Goal: Transaction & Acquisition: Purchase product/service

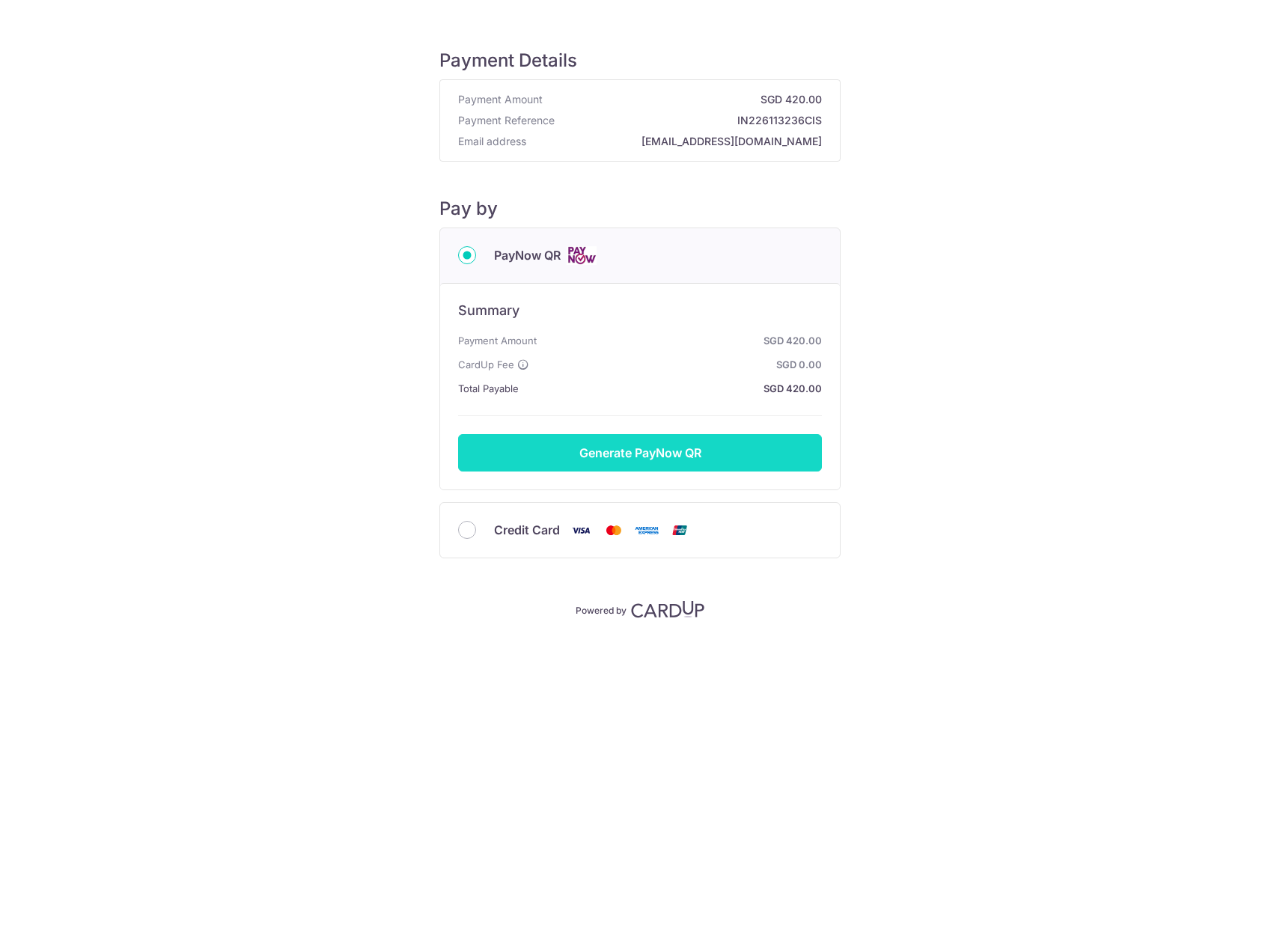
click at [531, 459] on button "Generate PayNow QR" at bounding box center [640, 453] width 364 height 37
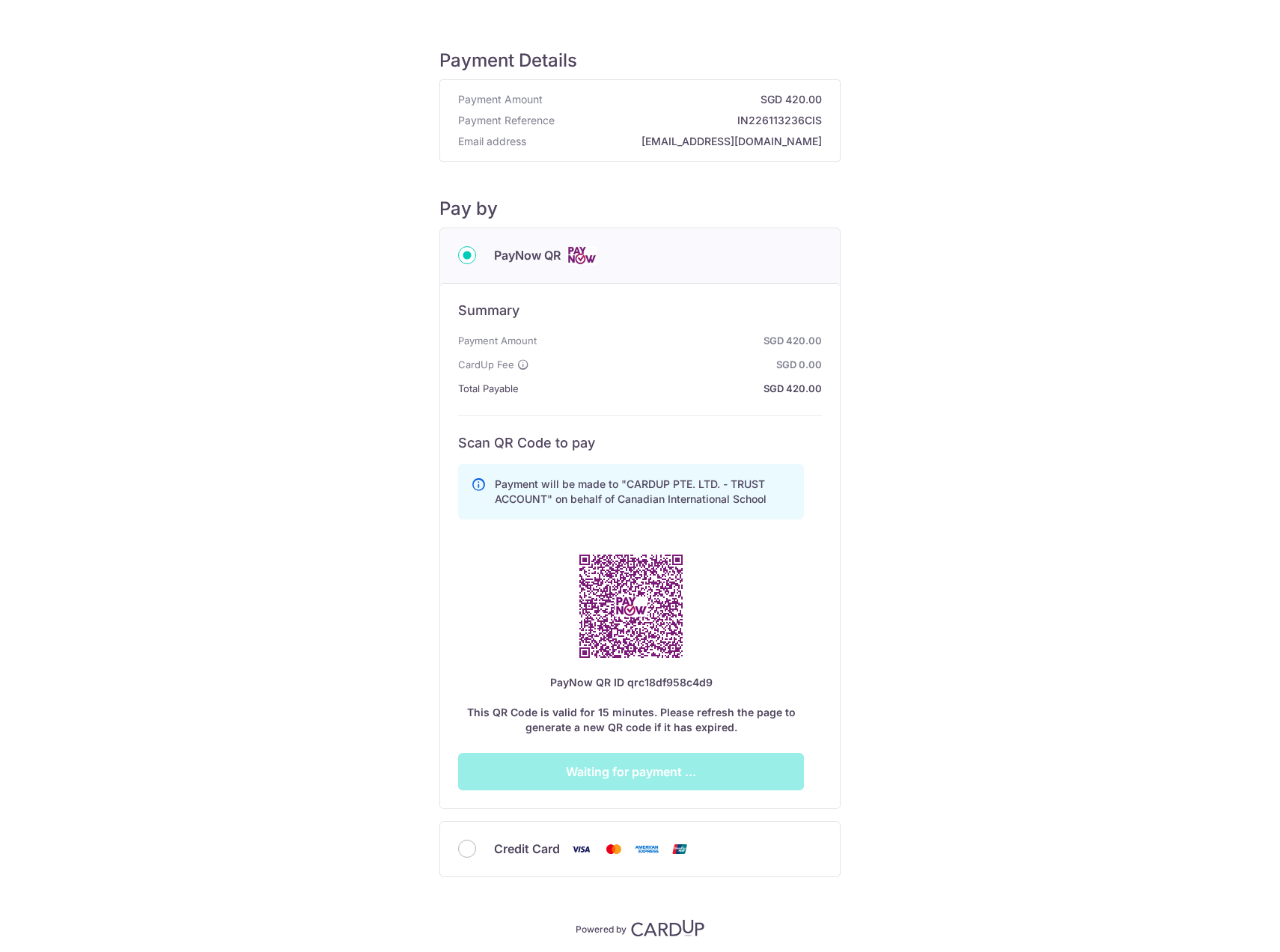
click at [514, 662] on div "Payment will be made to "CARDUP PTE. LTD. - TRUST ACCOUNT" on behalf of Canadia…" at bounding box center [631, 624] width 346 height 332
click at [471, 841] on div "Credit Card" at bounding box center [640, 849] width 364 height 19
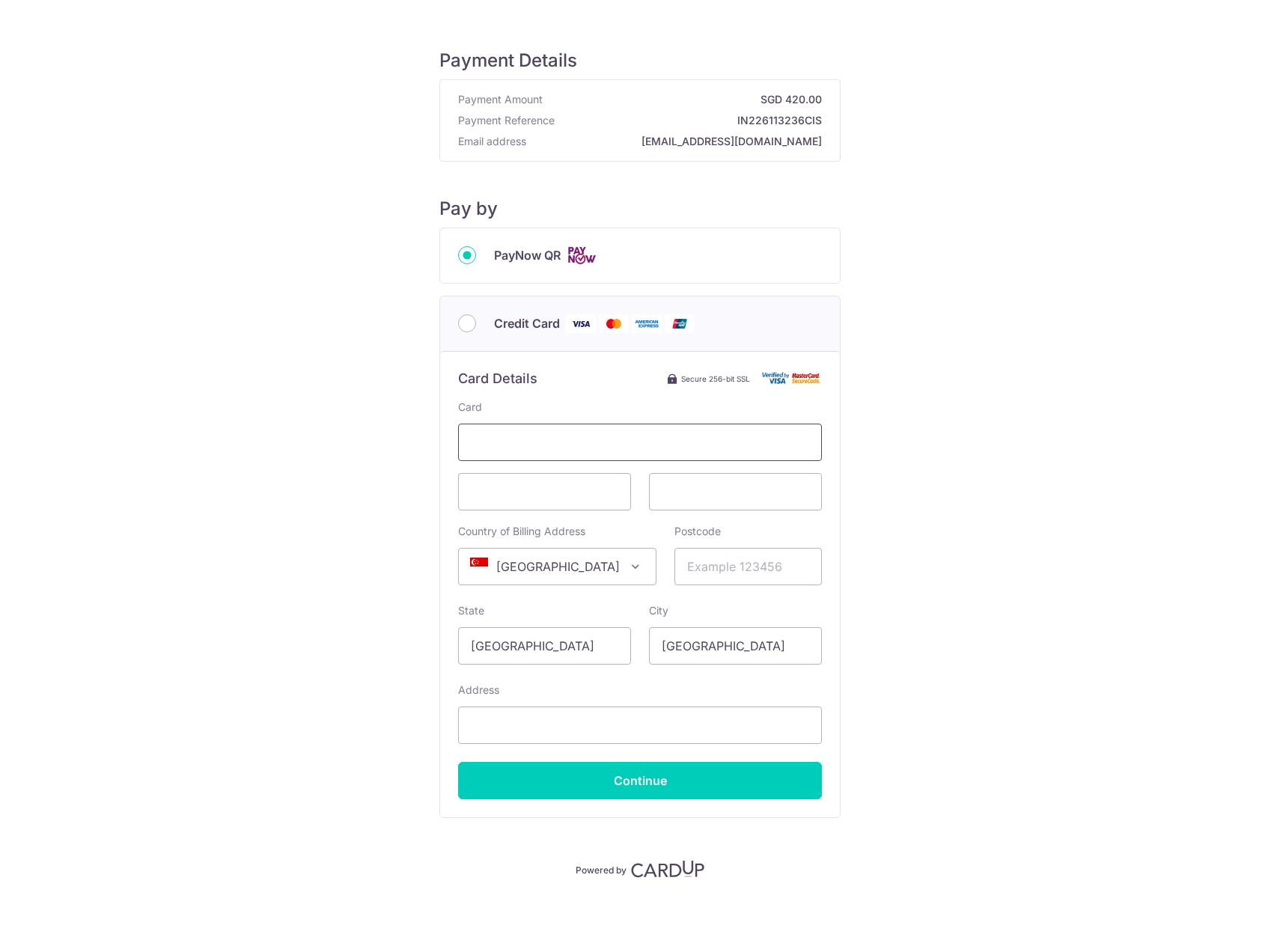
click at [604, 457] on span at bounding box center [640, 442] width 364 height 37
click at [526, 504] on span at bounding box center [545, 491] width 173 height 37
click at [703, 578] on input "Postcode" at bounding box center [748, 566] width 148 height 37
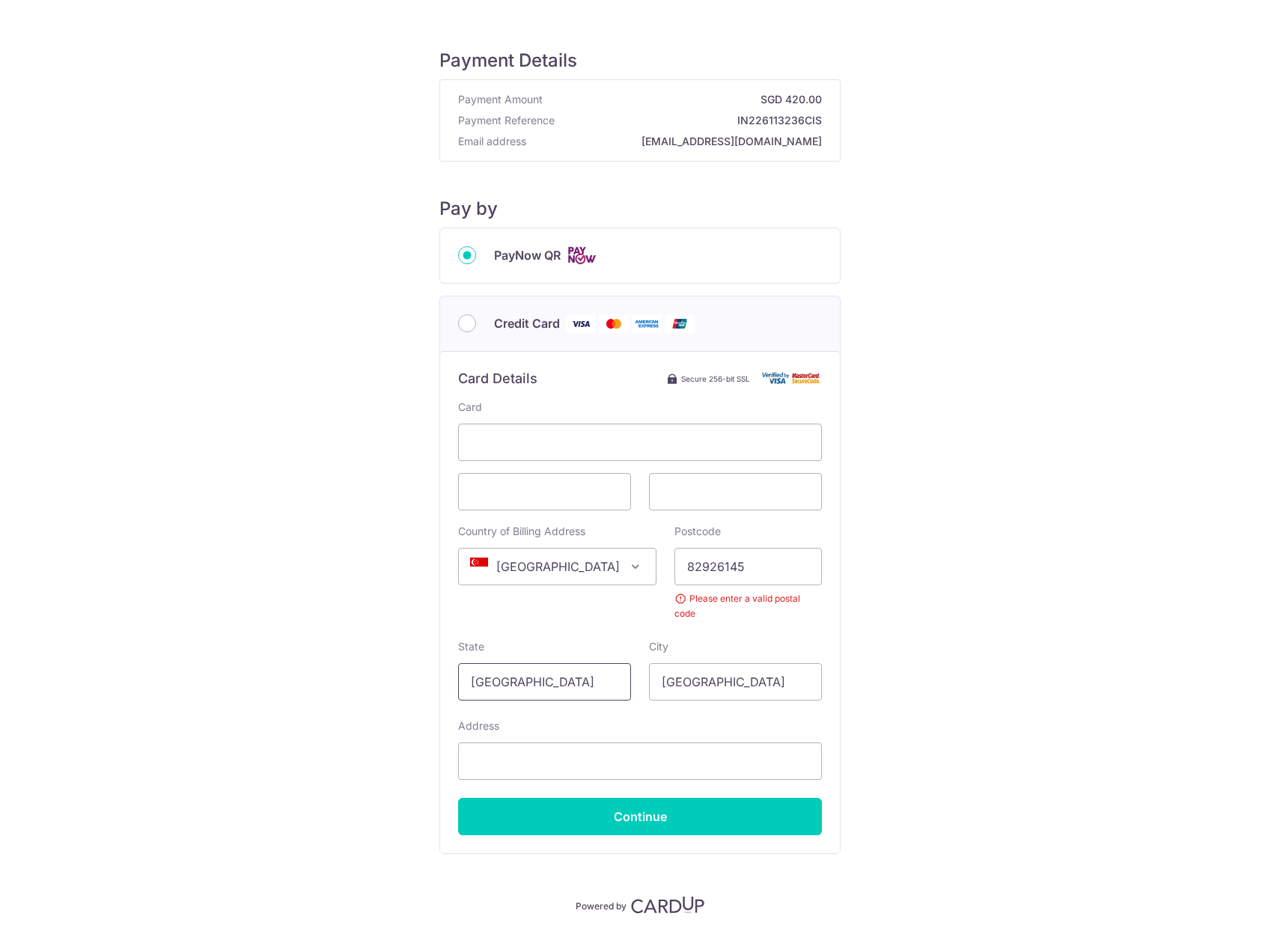
click at [569, 676] on input "[GEOGRAPHIC_DATA]" at bounding box center [545, 682] width 173 height 37
drag, startPoint x: 721, startPoint y: 570, endPoint x: 604, endPoint y: 566, distance: 117.1
click at [604, 566] on div "Country of Billing Address Select Country [GEOGRAPHIC_DATA] [GEOGRAPHIC_DATA] […" at bounding box center [640, 573] width 382 height 97
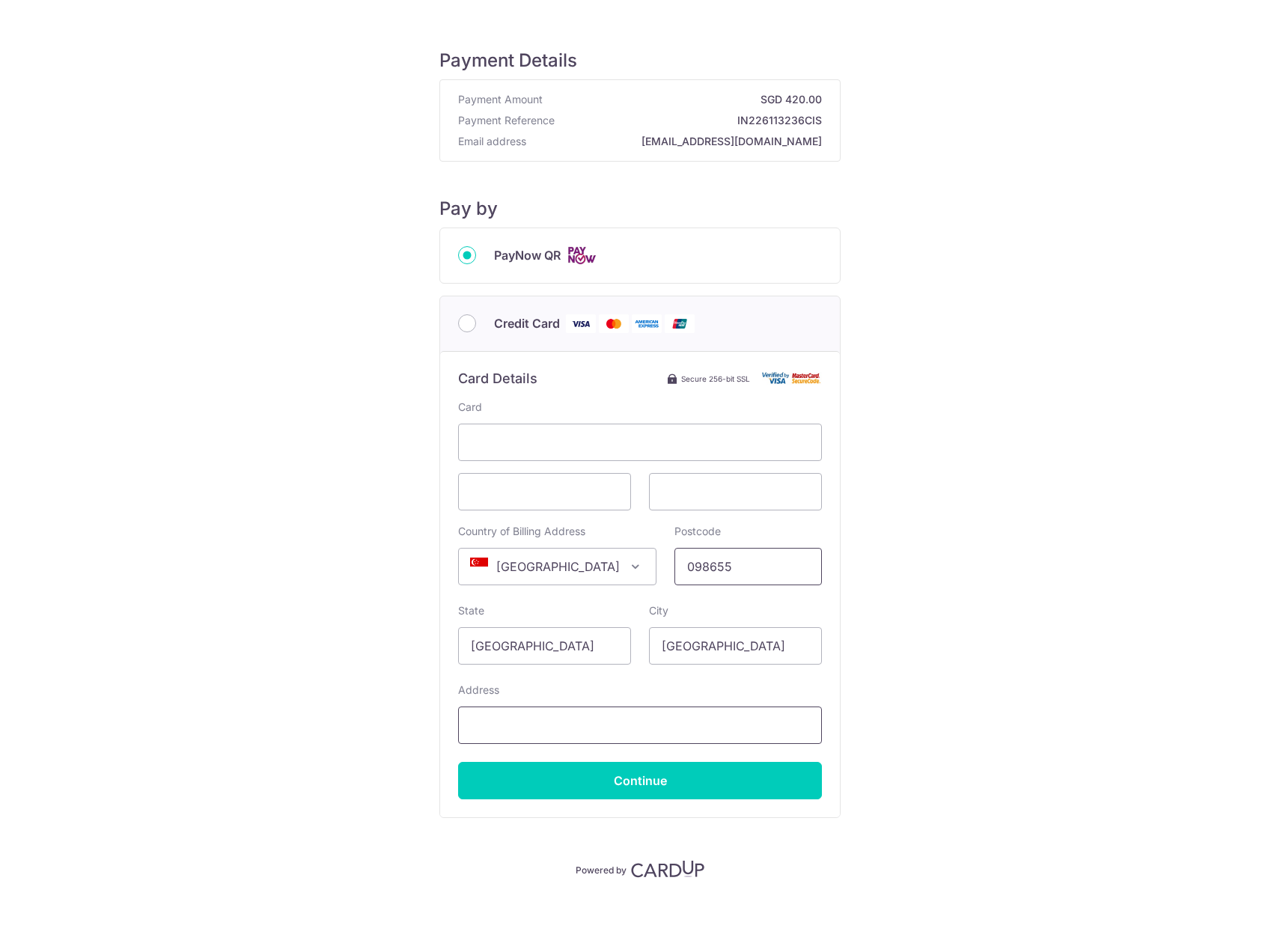
type input "098655"
click at [587, 723] on input "Address" at bounding box center [640, 725] width 364 height 37
type input "[STREET_ADDRESS]"
click at [662, 772] on input "Continue" at bounding box center [640, 780] width 364 height 37
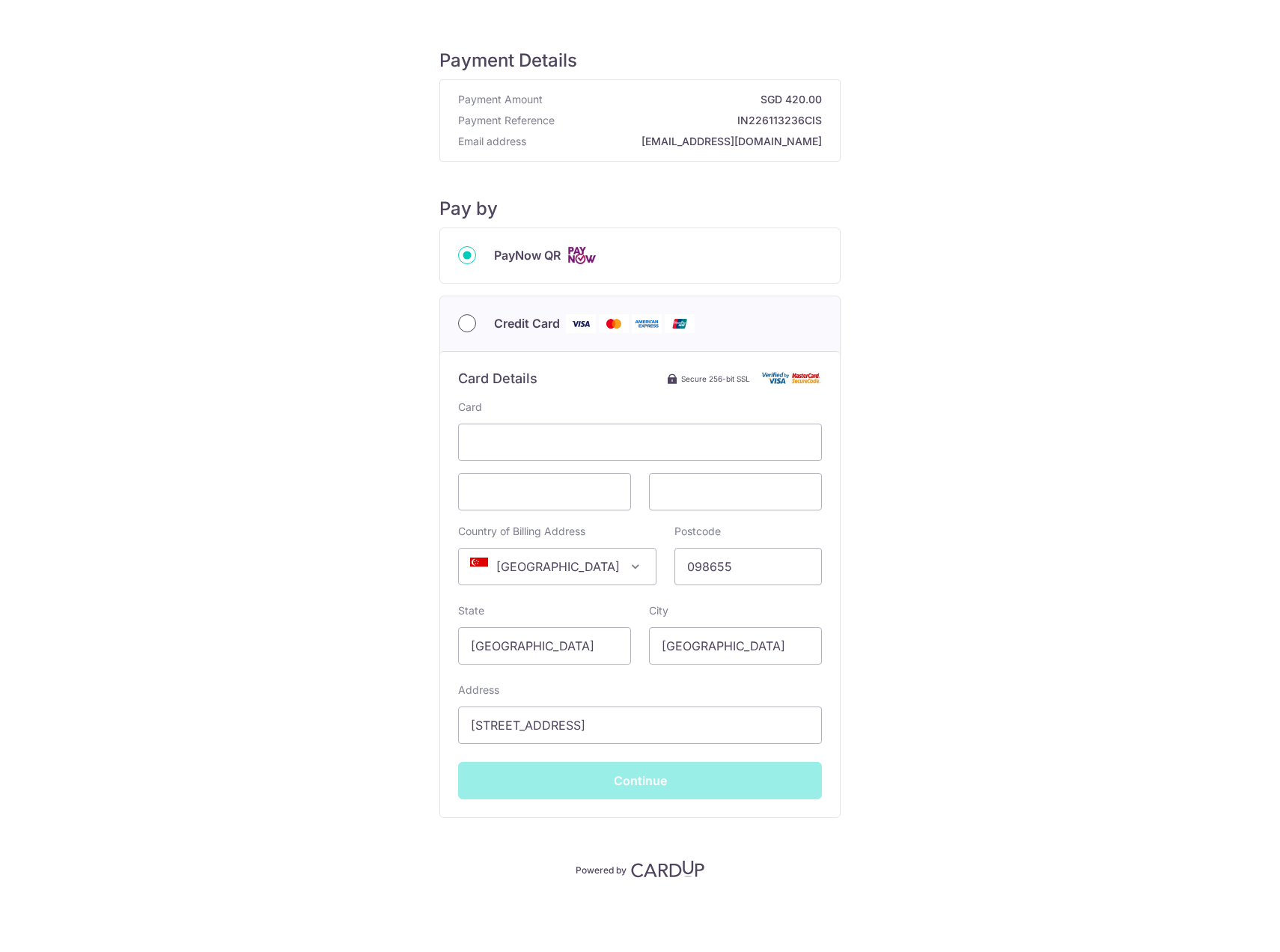
click at [468, 322] on input "Credit Card" at bounding box center [467, 323] width 18 height 18
radio input "true"
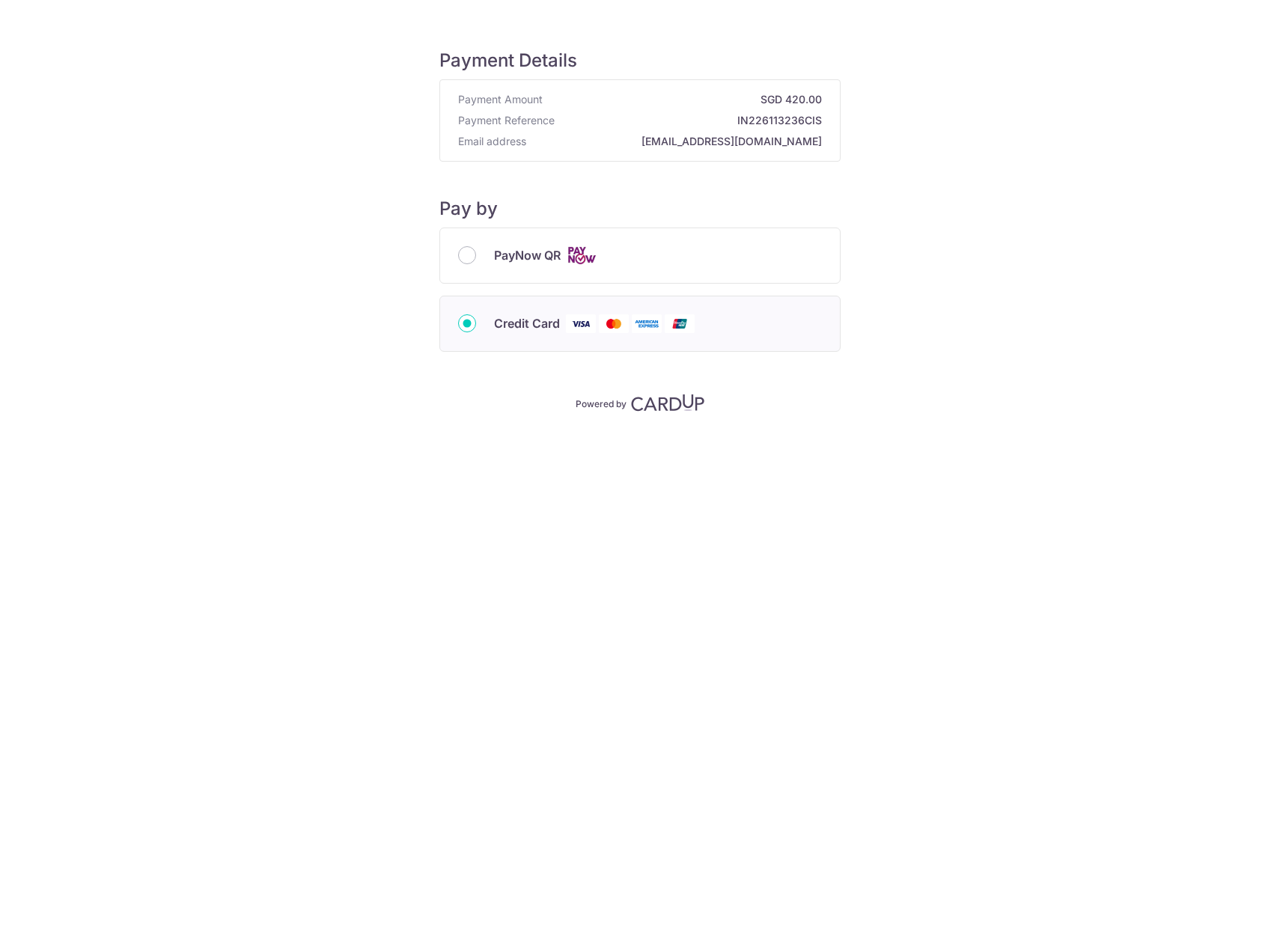
type input "**** 2216"
click at [475, 324] on input "Credit Card" at bounding box center [467, 323] width 18 height 18
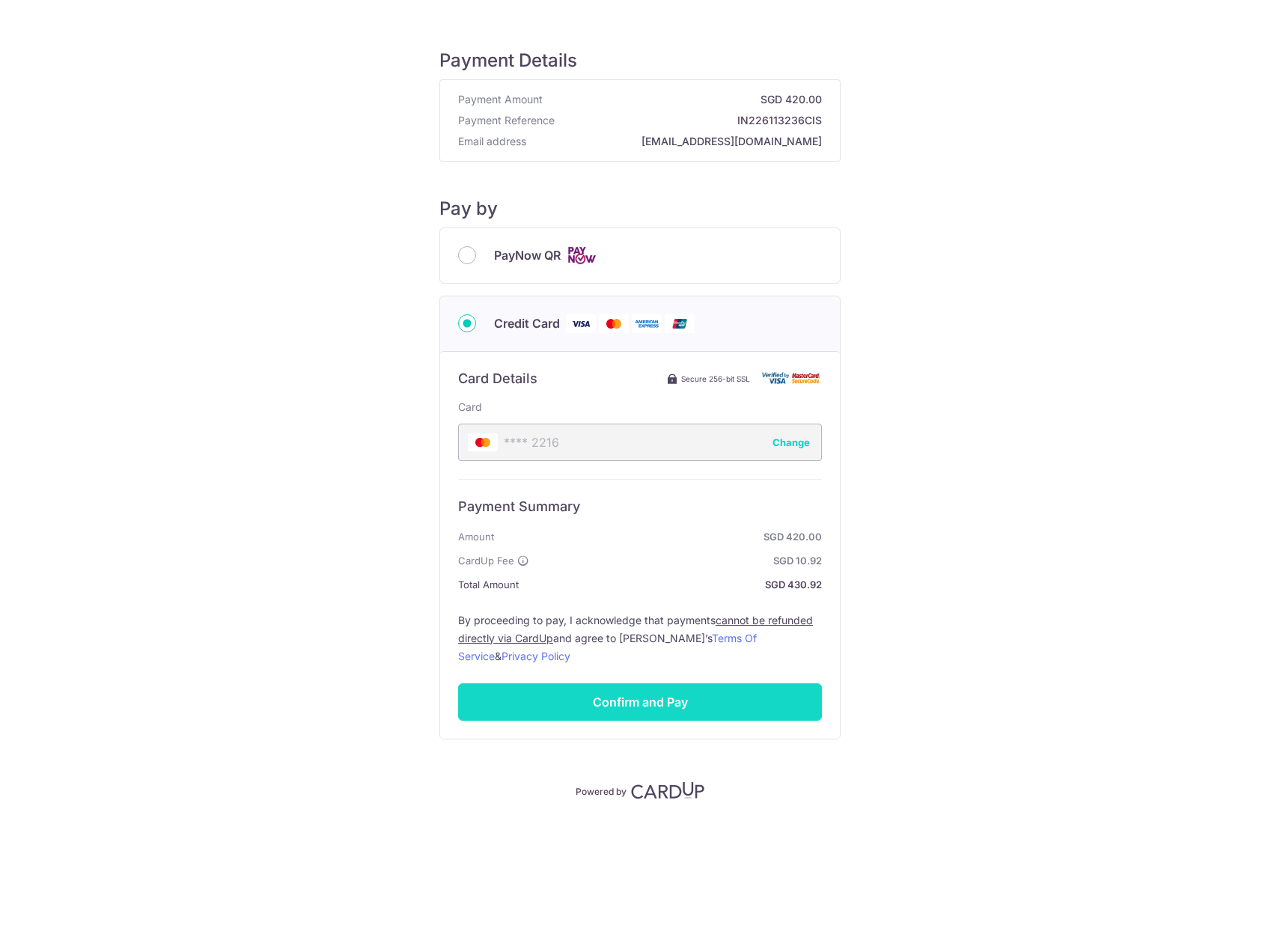
click at [655, 699] on input "Confirm and Pay" at bounding box center [640, 702] width 364 height 37
